Goal: Task Accomplishment & Management: Complete application form

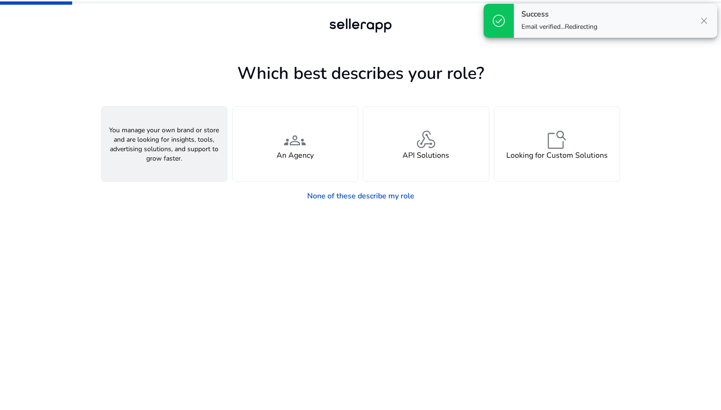
click at [169, 151] on h4 "A Seller" at bounding box center [164, 155] width 28 height 9
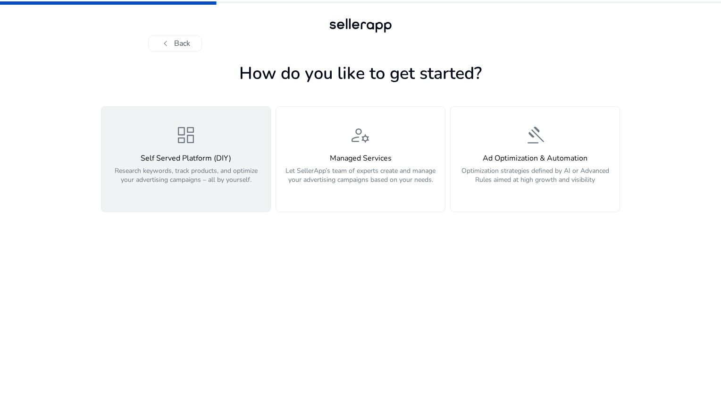
click at [196, 169] on p "Research keywords, track products, and optimize your advertising campaigns – al…" at bounding box center [186, 180] width 158 height 28
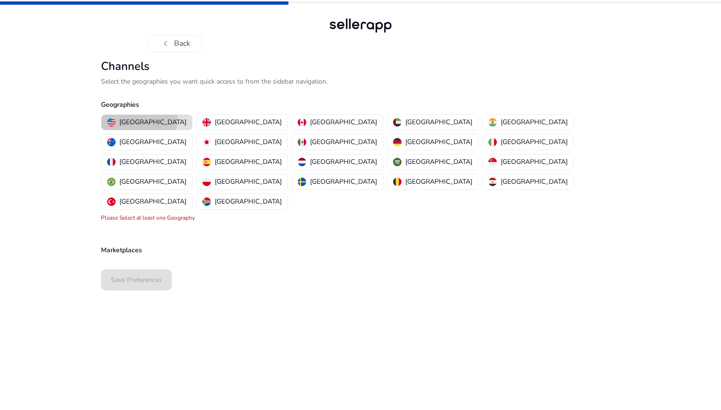
click at [139, 119] on p "[GEOGRAPHIC_DATA]" at bounding box center [152, 122] width 67 height 10
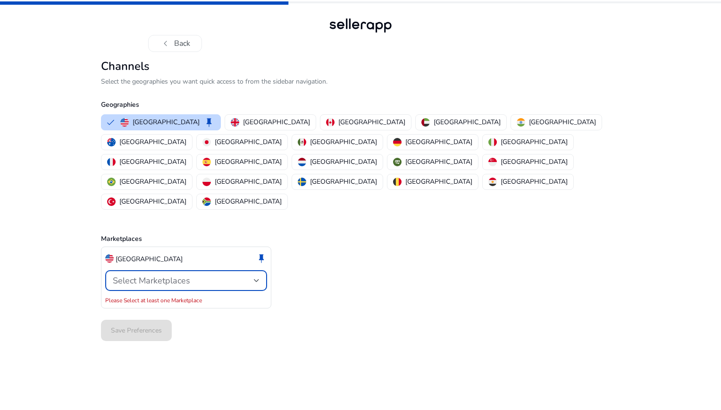
click at [228, 275] on div "Select Marketplaces" at bounding box center [183, 280] width 141 height 10
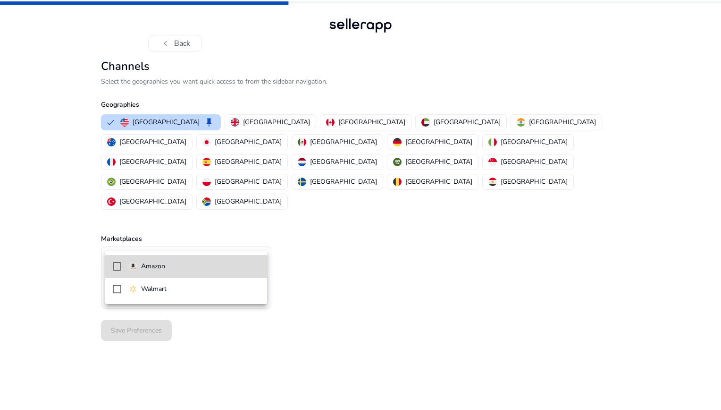
click at [162, 265] on p "Amazon" at bounding box center [153, 266] width 24 height 10
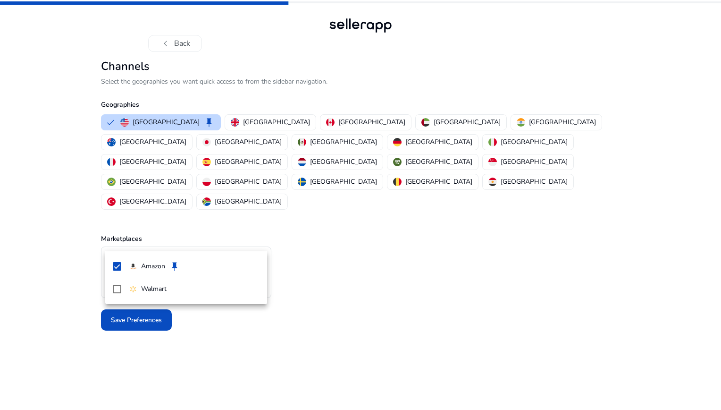
click at [146, 345] on div at bounding box center [360, 205] width 721 height 410
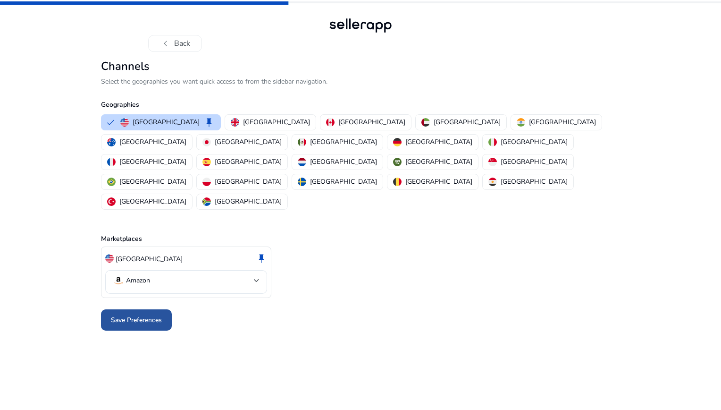
click at [144, 315] on span "Save Preferences" at bounding box center [136, 320] width 51 height 10
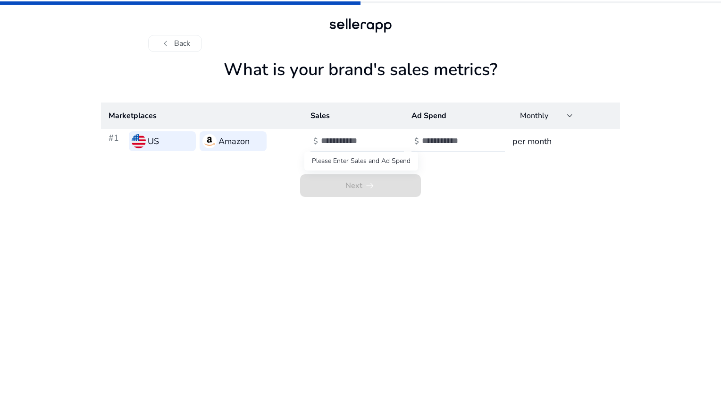
click at [340, 189] on span "Next arrow_right_alt" at bounding box center [360, 185] width 121 height 23
click at [335, 142] on input "number" at bounding box center [353, 140] width 64 height 10
click at [321, 189] on span "Next arrow_right_alt" at bounding box center [360, 185] width 121 height 23
click at [346, 143] on input "number" at bounding box center [353, 140] width 64 height 10
click at [448, 145] on input "number" at bounding box center [454, 140] width 64 height 10
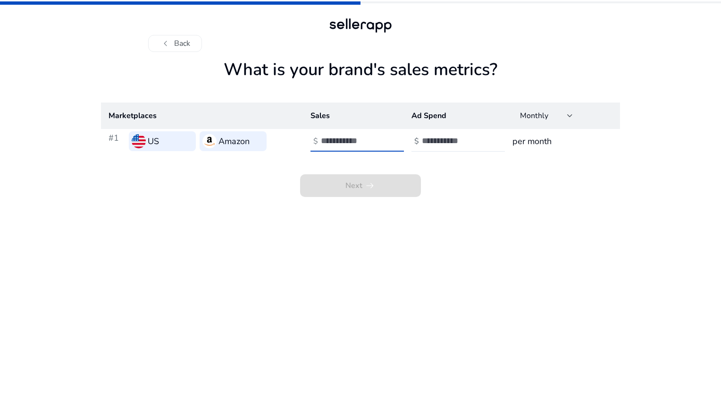
click at [360, 138] on input "***" at bounding box center [353, 140] width 64 height 10
type input "****"
click at [435, 142] on input "number" at bounding box center [454, 140] width 64 height 10
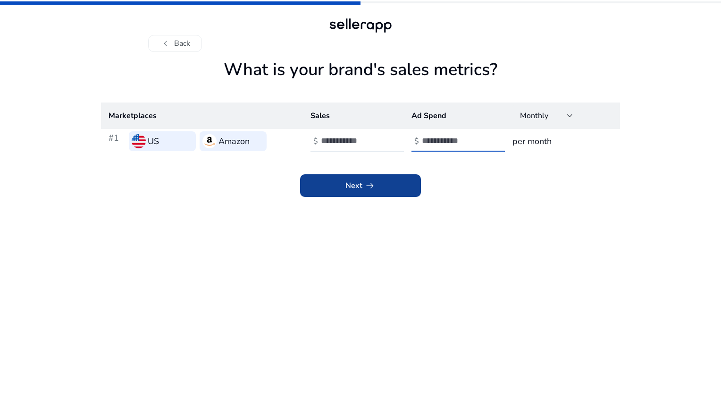
type input "**"
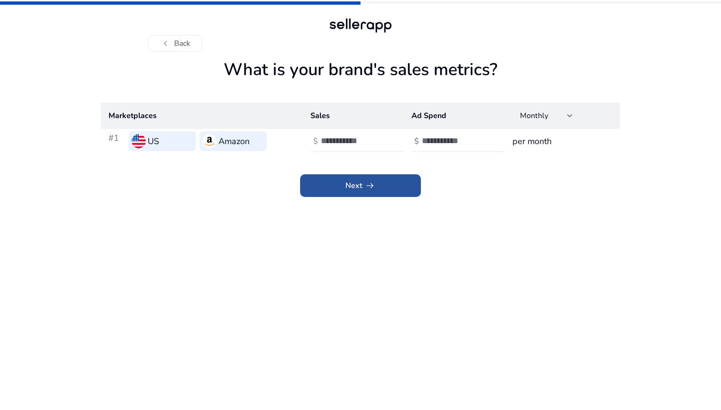
click at [380, 187] on span at bounding box center [360, 185] width 121 height 23
